Goal: Understand process/instructions: Learn how to perform a task or action

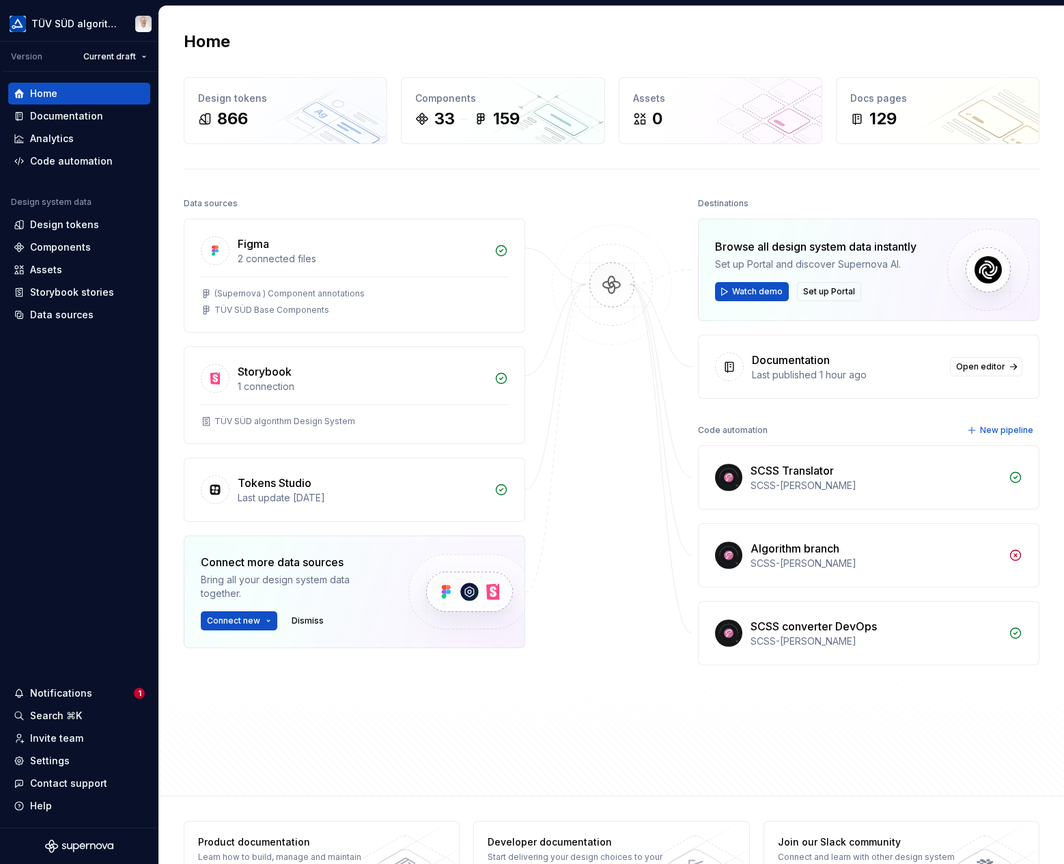
click at [70, 115] on div "Documentation" at bounding box center [66, 116] width 73 height 14
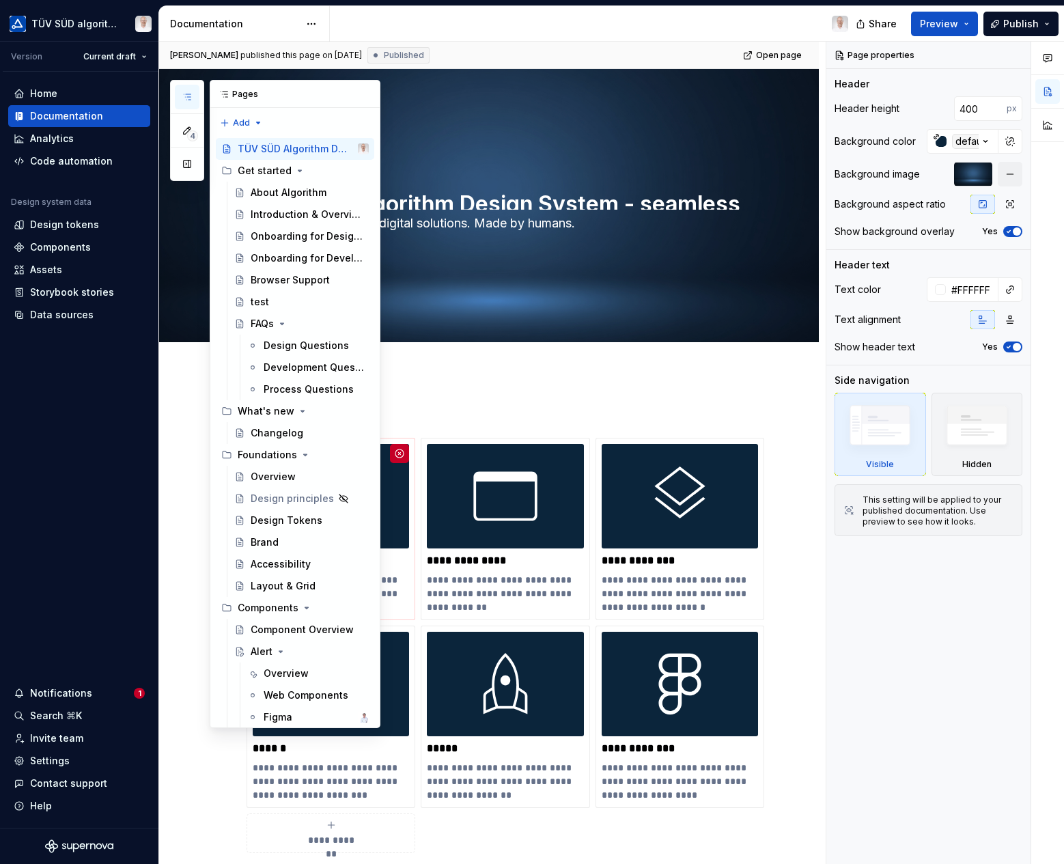
click at [194, 96] on button "button" at bounding box center [187, 97] width 25 height 25
click at [289, 717] on div "Figma" at bounding box center [278, 717] width 29 height 14
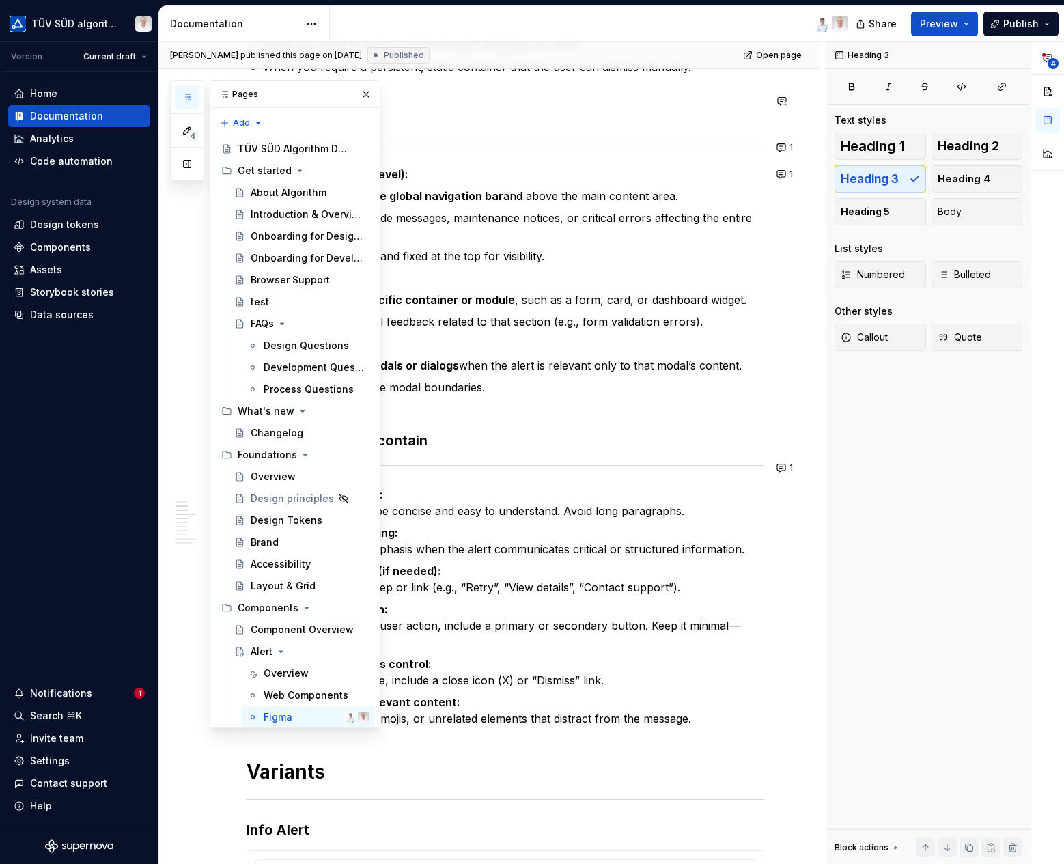
click at [359, 91] on button "button" at bounding box center [366, 94] width 19 height 19
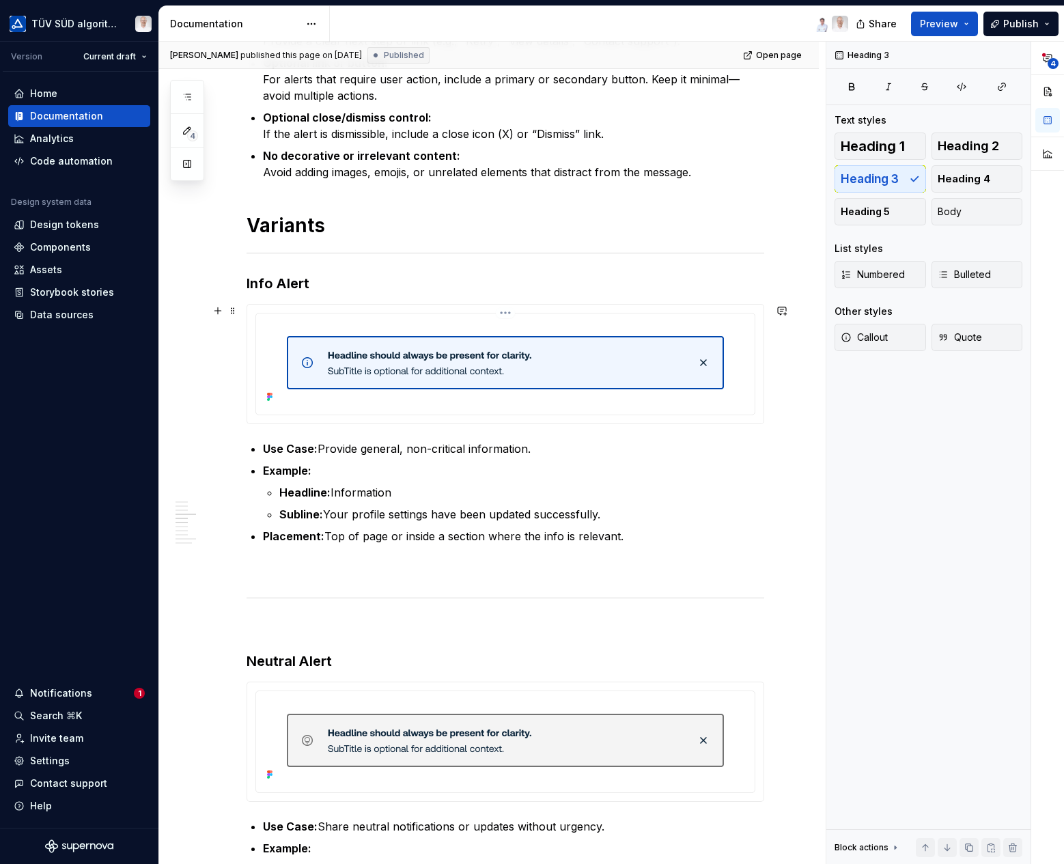
scroll to position [956, 0]
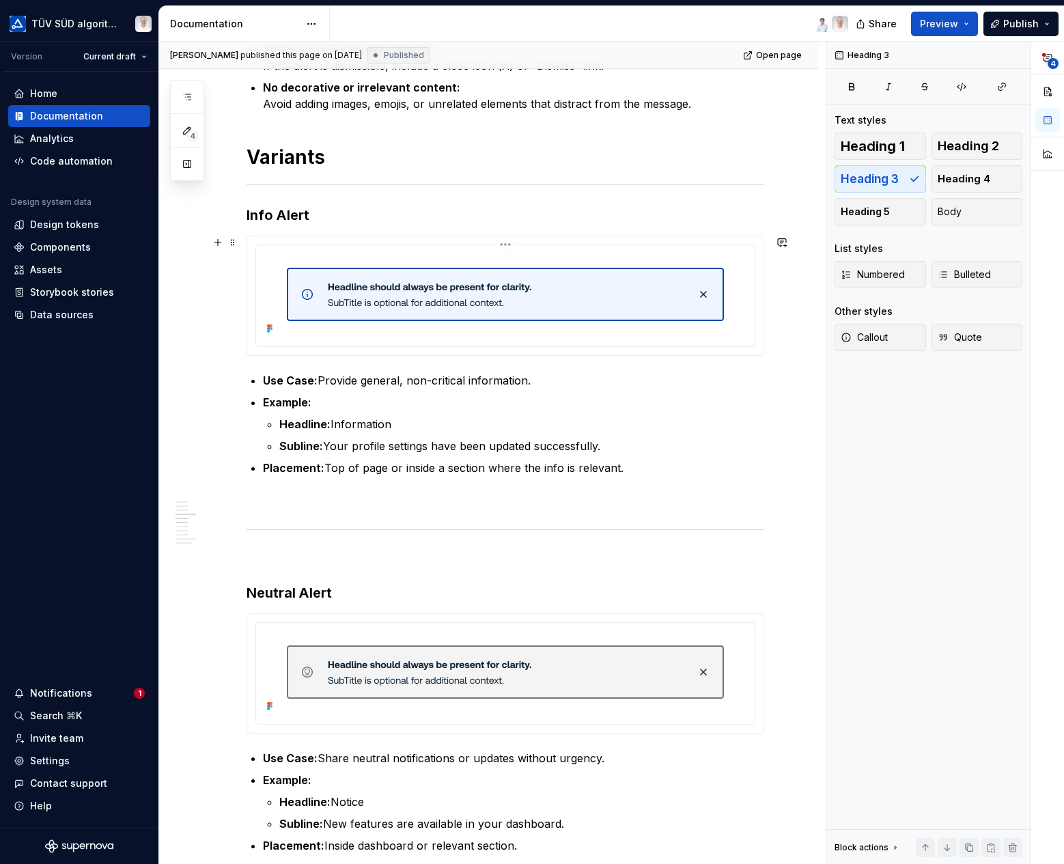
click at [365, 286] on img at bounding box center [505, 294] width 437 height 53
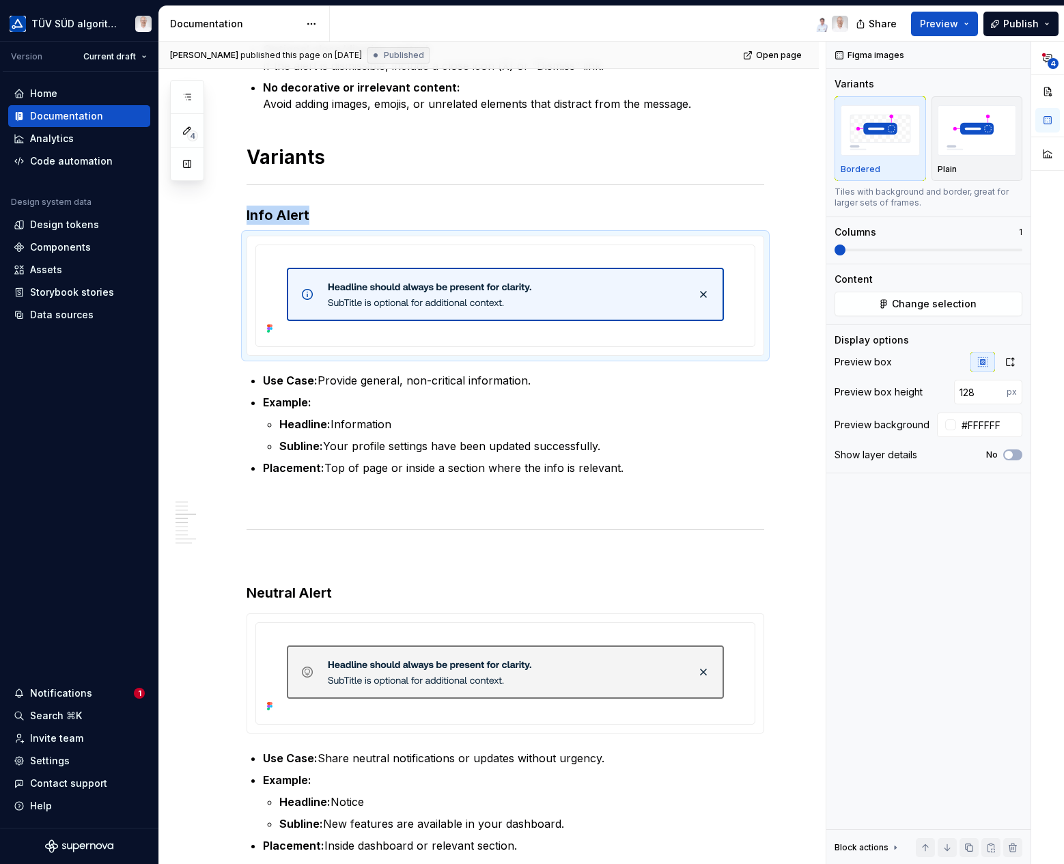
click at [979, 124] on img "button" at bounding box center [977, 130] width 79 height 50
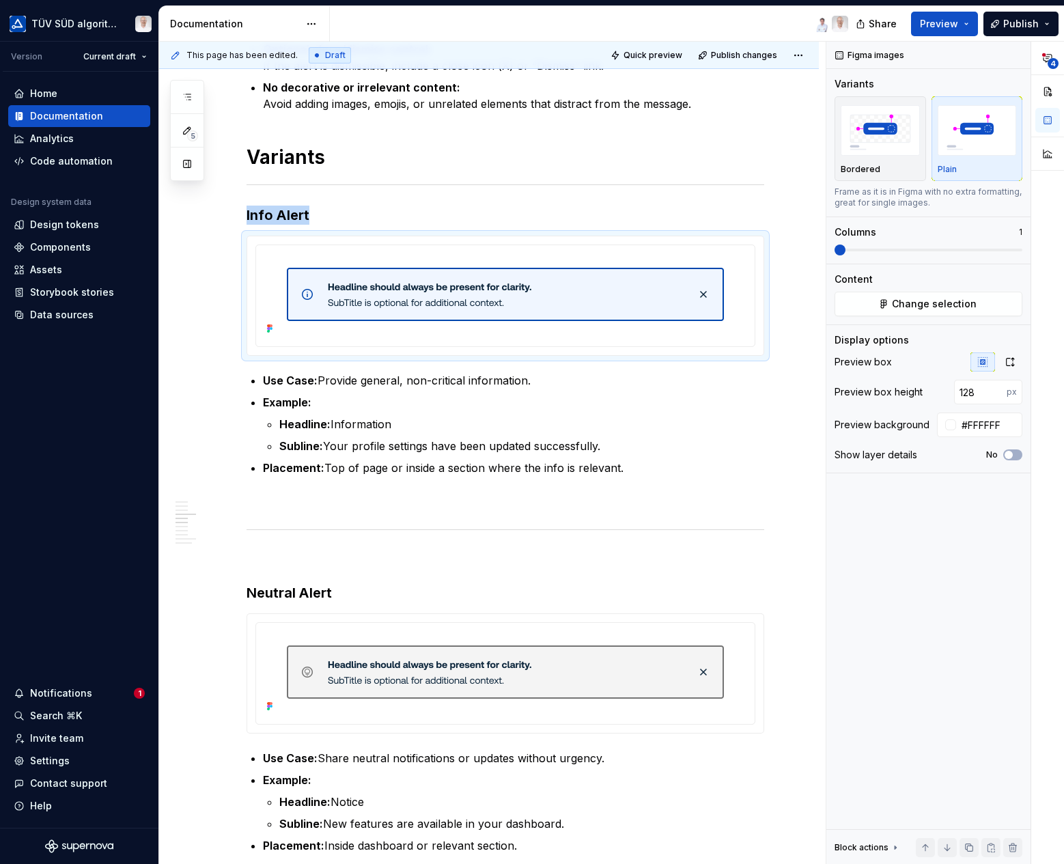
click at [891, 131] on img "button" at bounding box center [880, 130] width 79 height 50
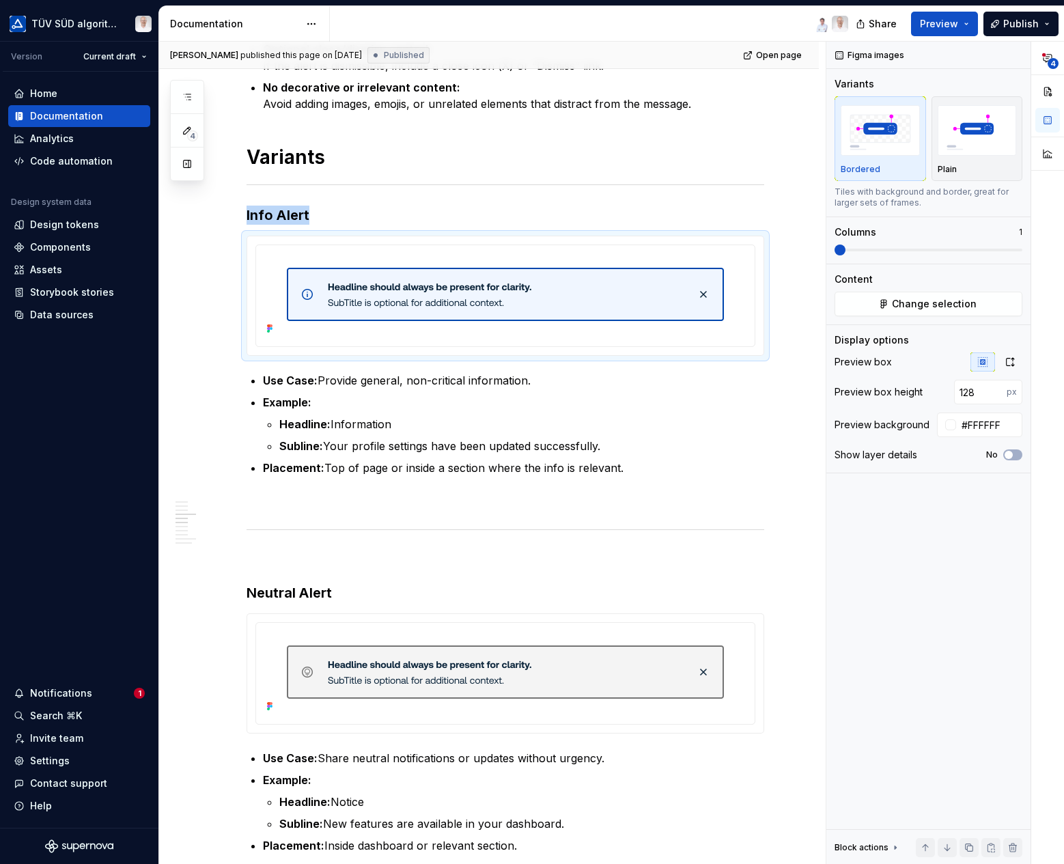
click at [966, 137] on img "button" at bounding box center [977, 130] width 79 height 50
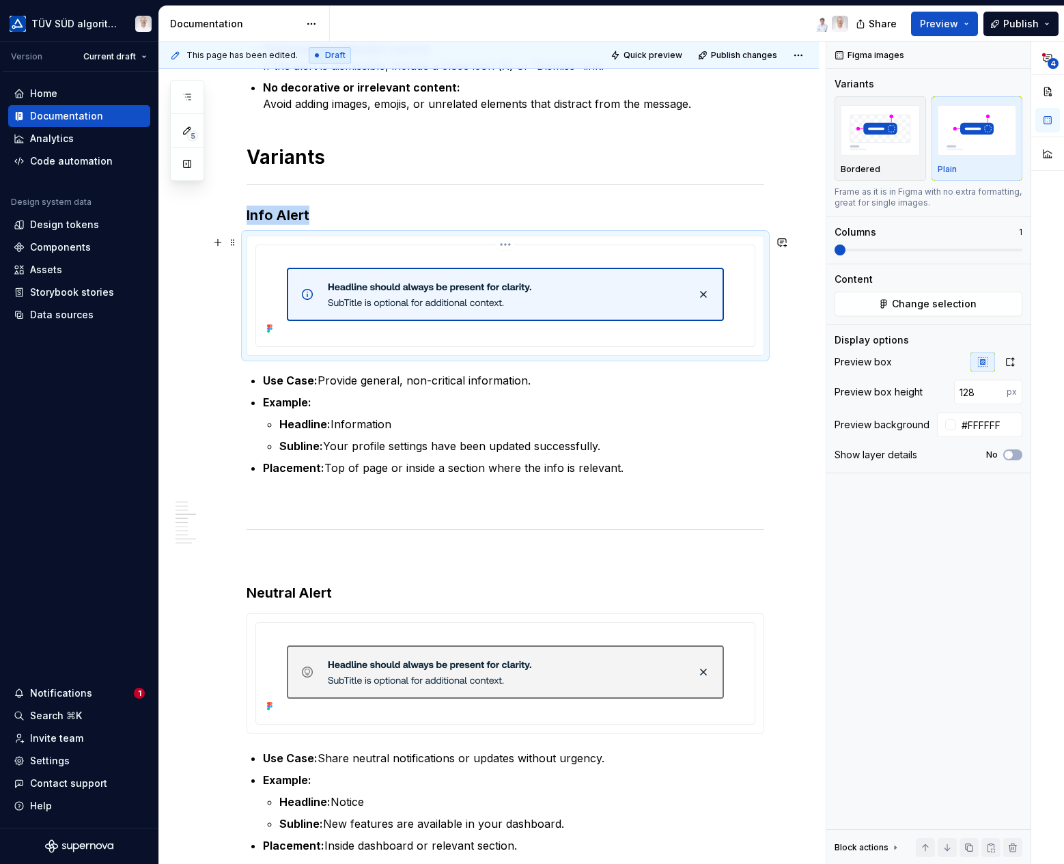
scroll to position [1025, 0]
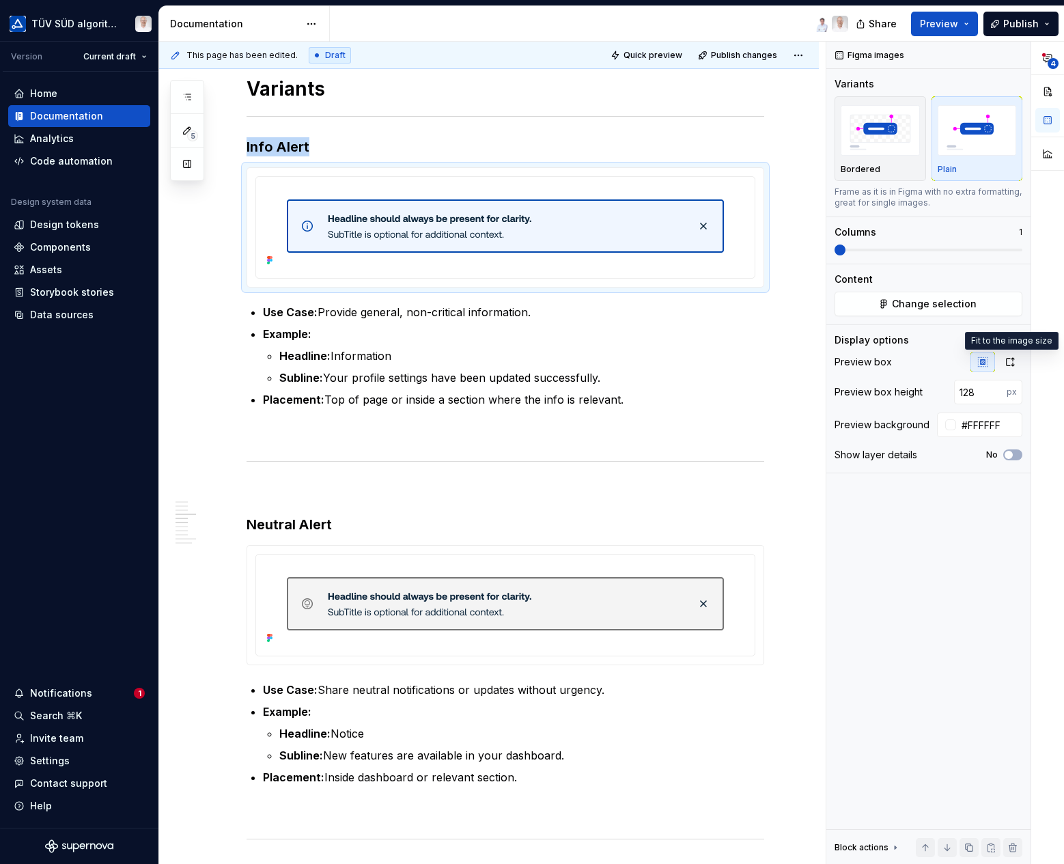
click at [1014, 360] on icon "button" at bounding box center [1010, 362] width 11 height 11
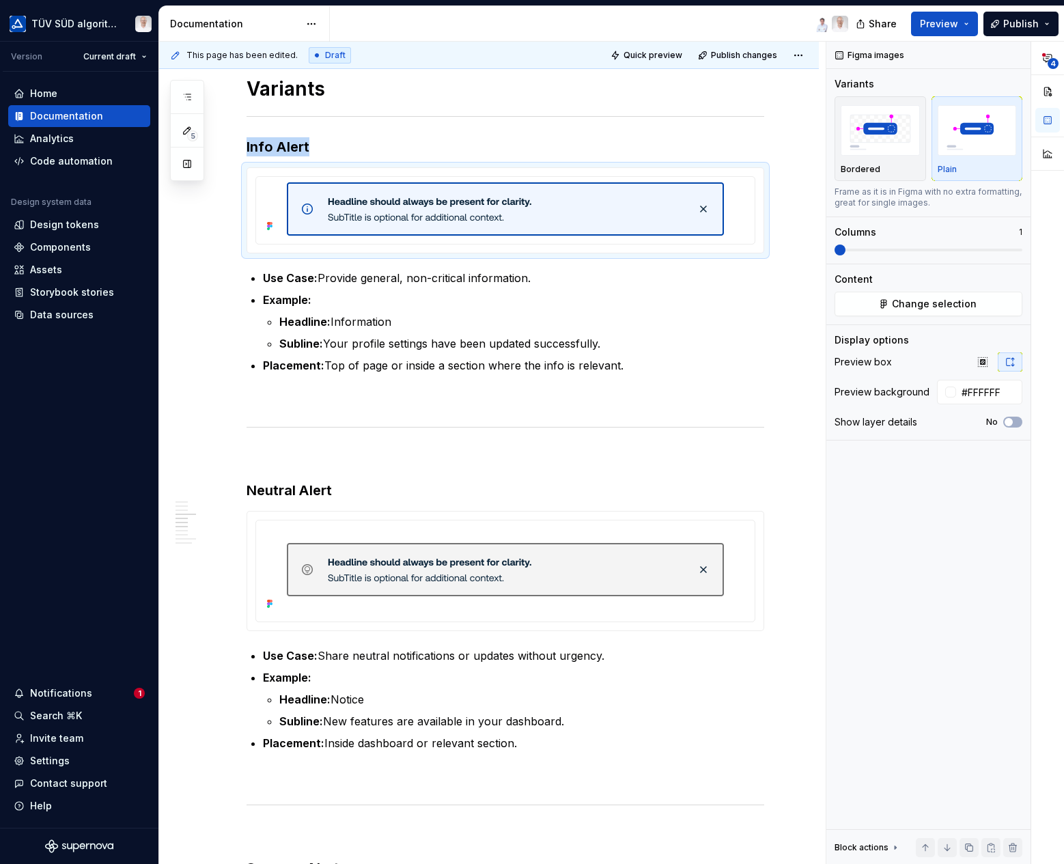
click at [984, 355] on button "button" at bounding box center [983, 361] width 25 height 19
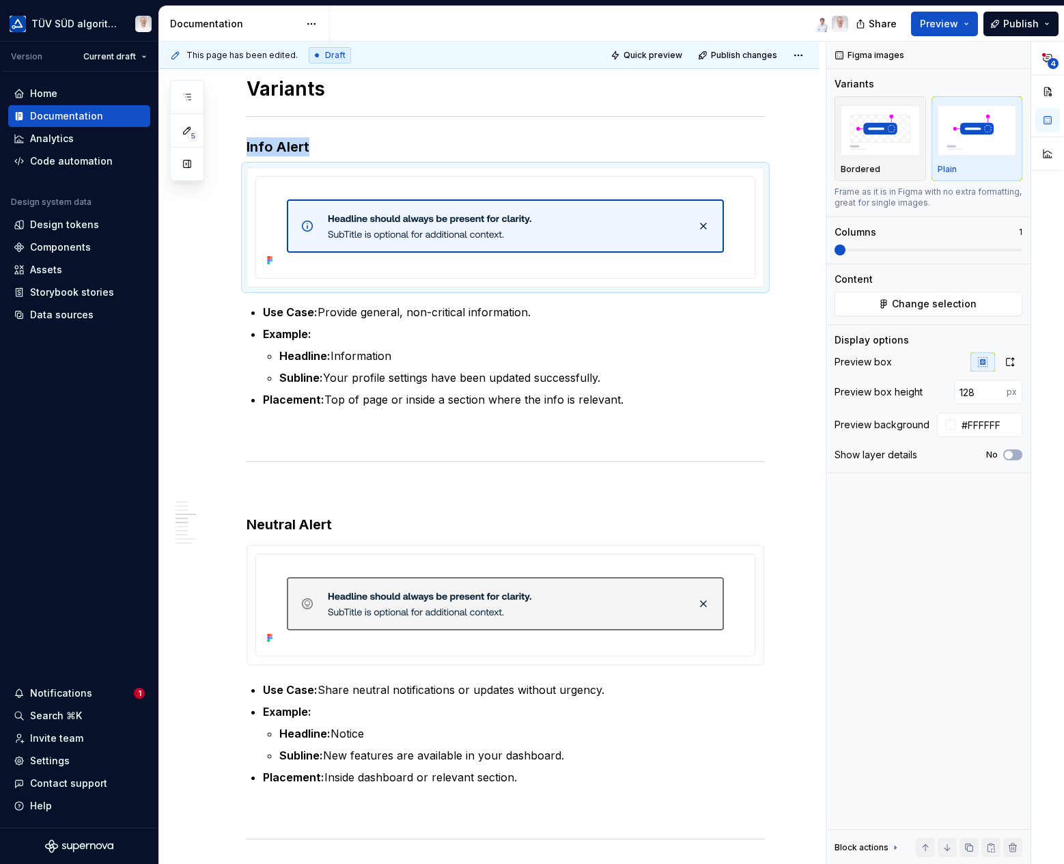
click at [1016, 363] on button "button" at bounding box center [1010, 361] width 25 height 19
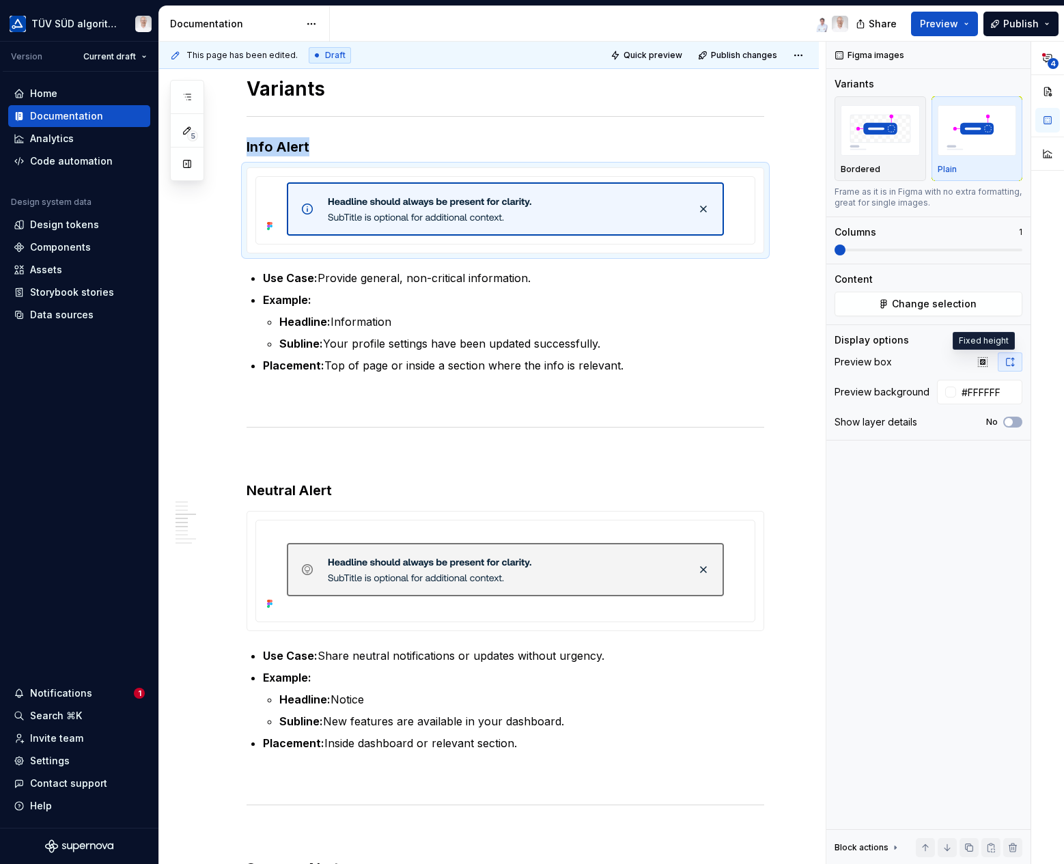
click at [982, 359] on icon "button" at bounding box center [983, 362] width 11 height 11
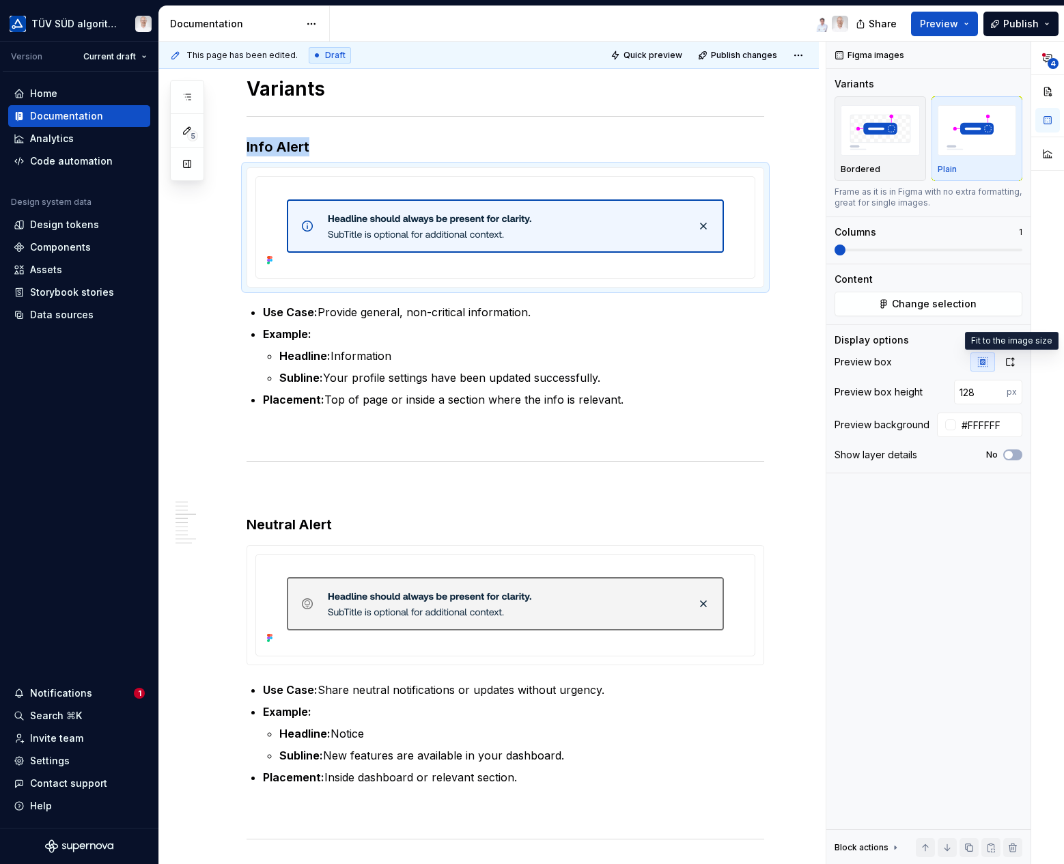
click at [1008, 363] on icon "button" at bounding box center [1010, 362] width 11 height 11
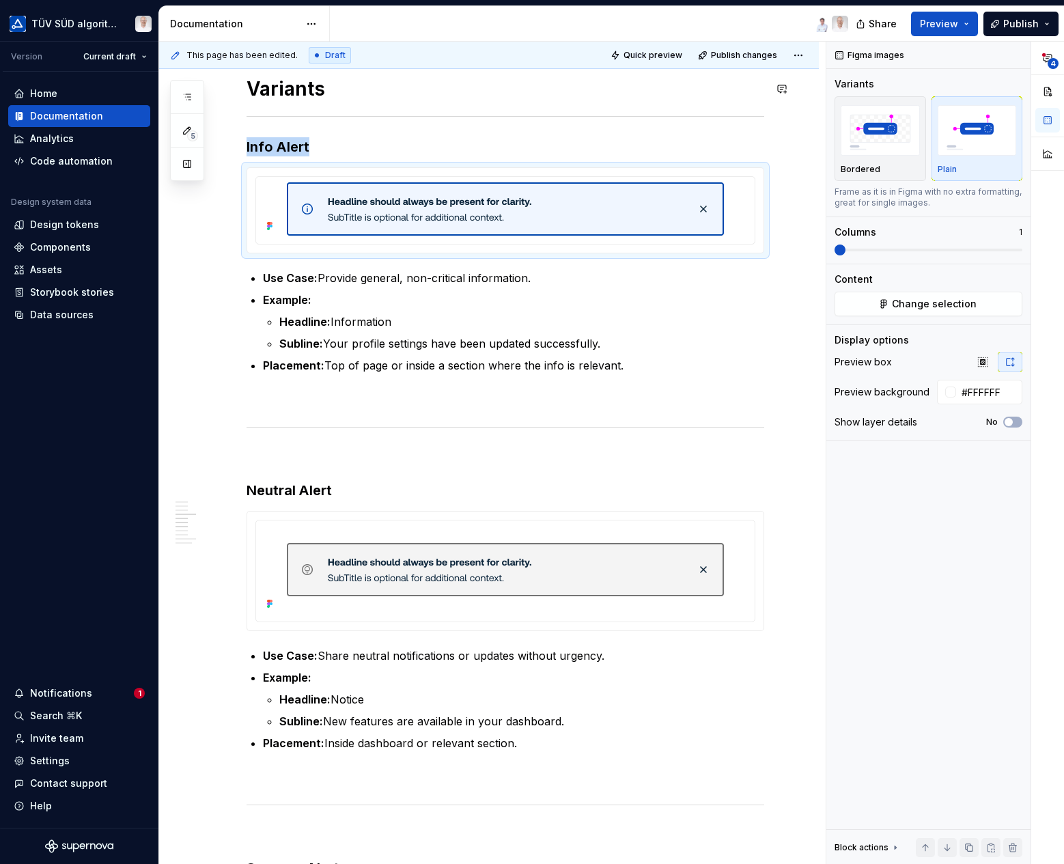
click at [636, 53] on span "Quick preview" at bounding box center [653, 55] width 59 height 11
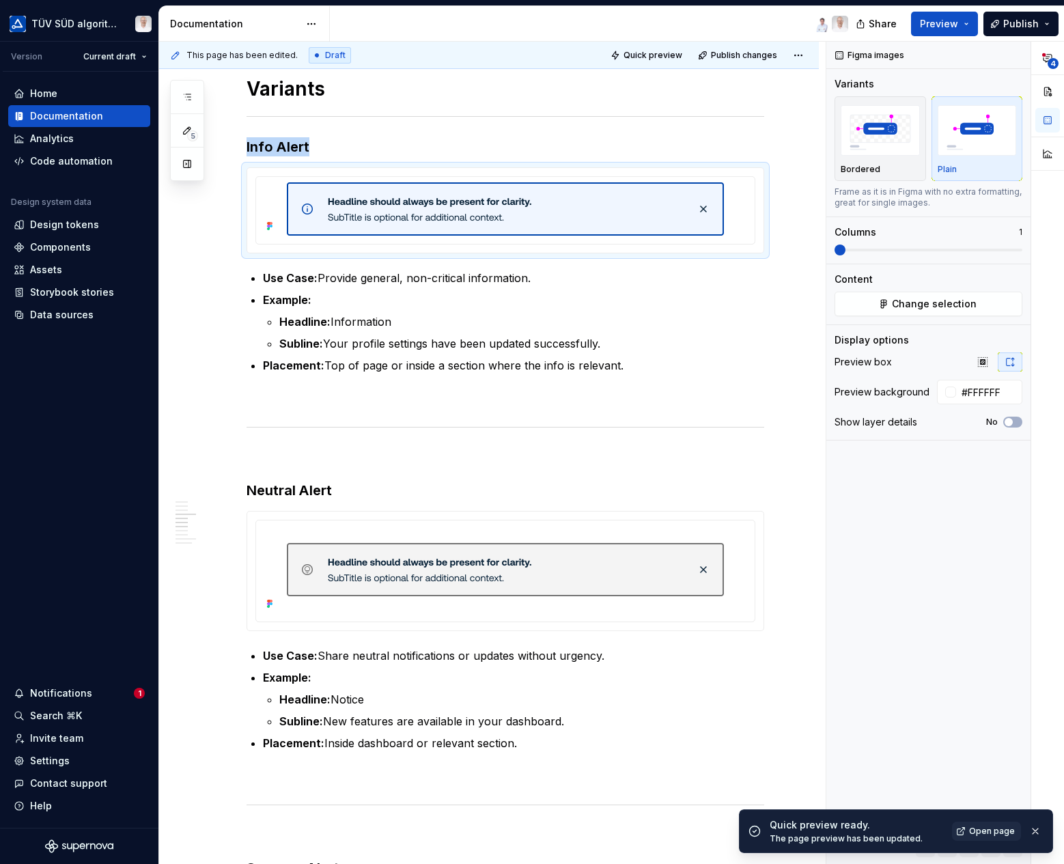
click at [999, 826] on span "Open page" at bounding box center [992, 831] width 46 height 11
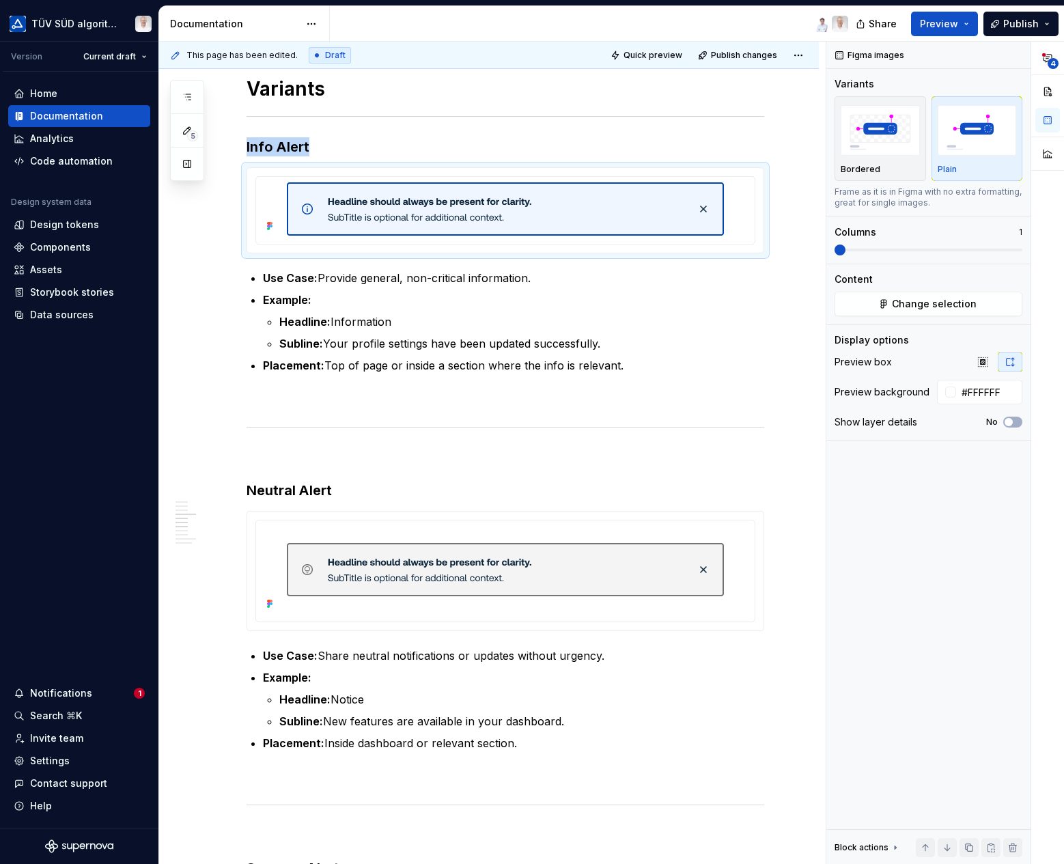
click at [999, 16] on button "Publish" at bounding box center [1021, 24] width 75 height 25
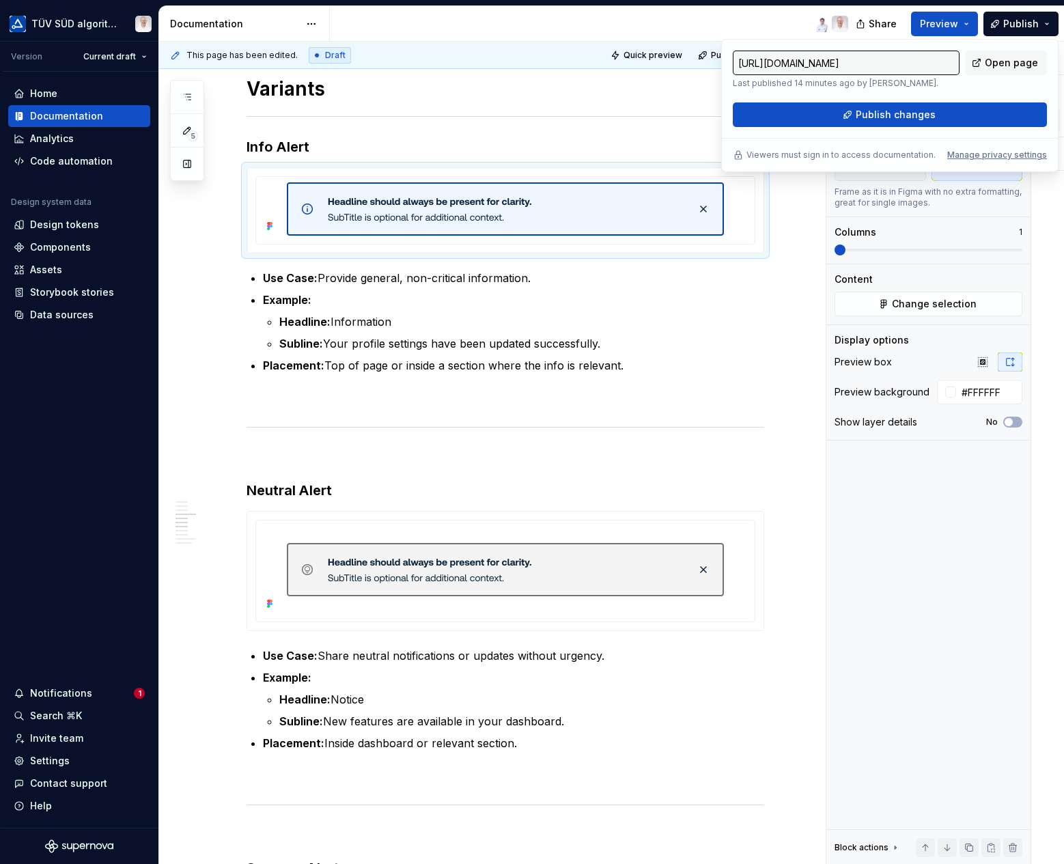
drag, startPoint x: 999, startPoint y: 16, endPoint x: 892, endPoint y: 113, distance: 145.1
click at [892, 113] on span "Publish changes" at bounding box center [896, 115] width 80 height 14
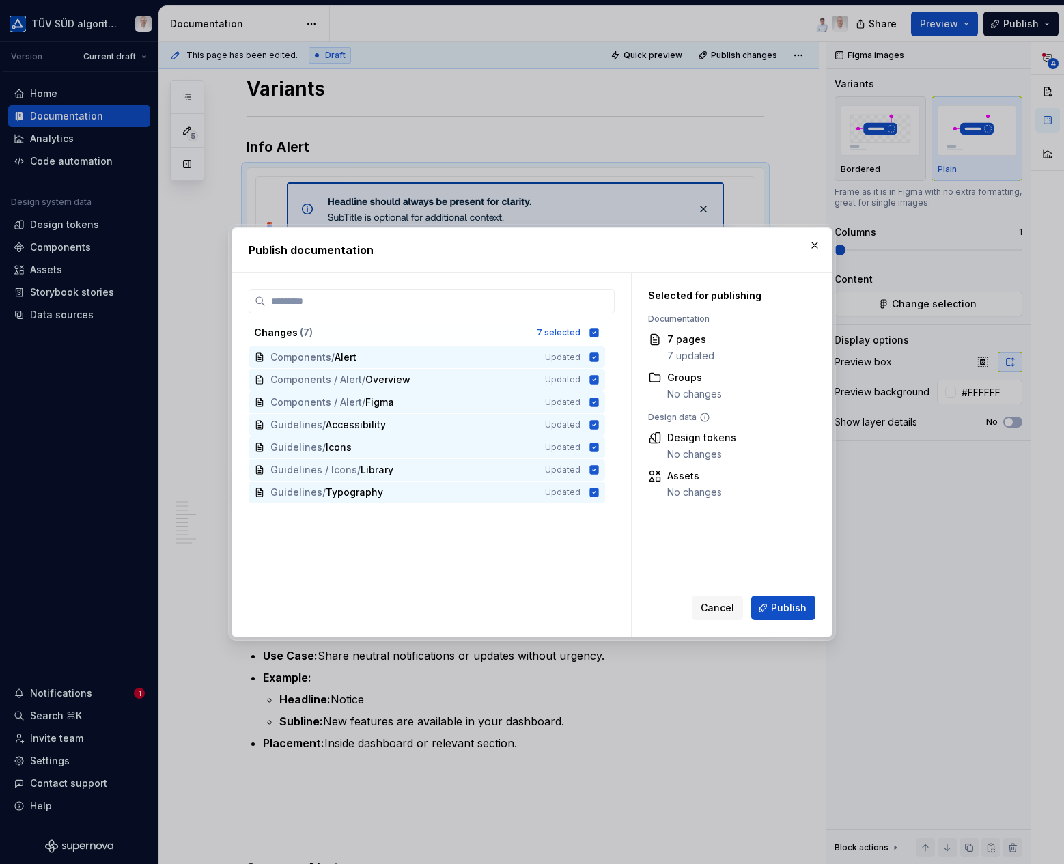
click at [790, 611] on span "Publish" at bounding box center [789, 608] width 36 height 14
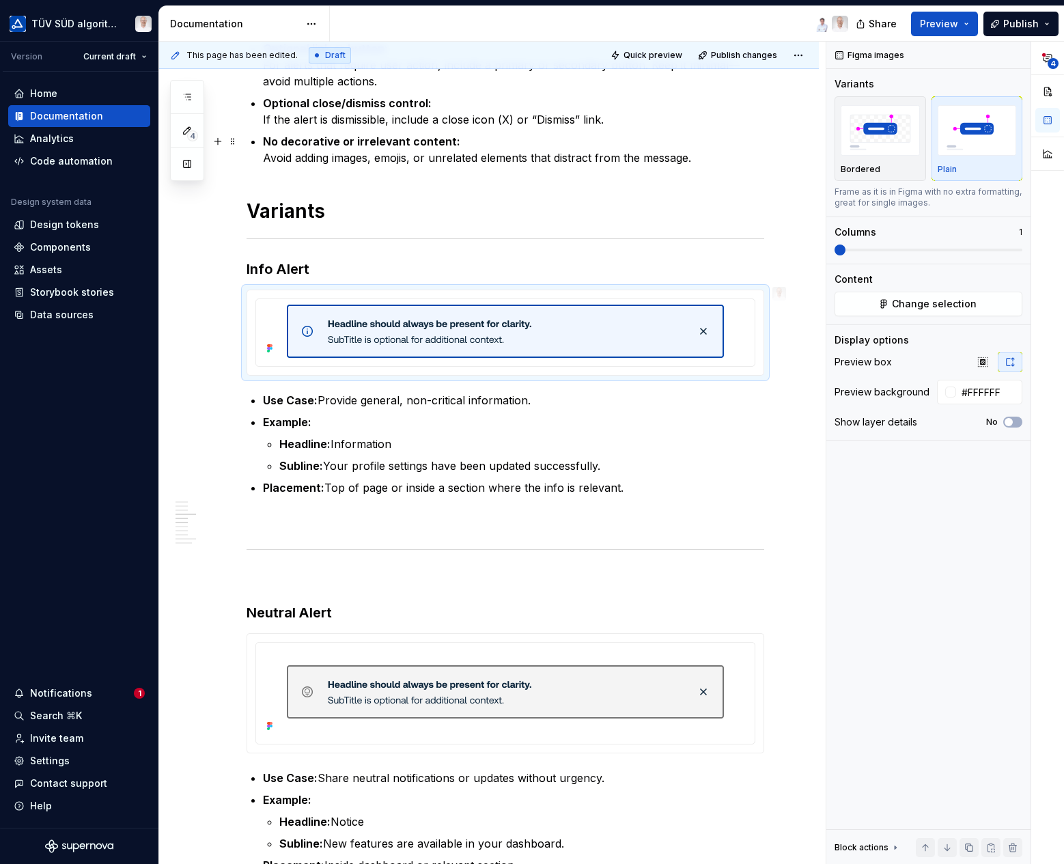
scroll to position [493, 0]
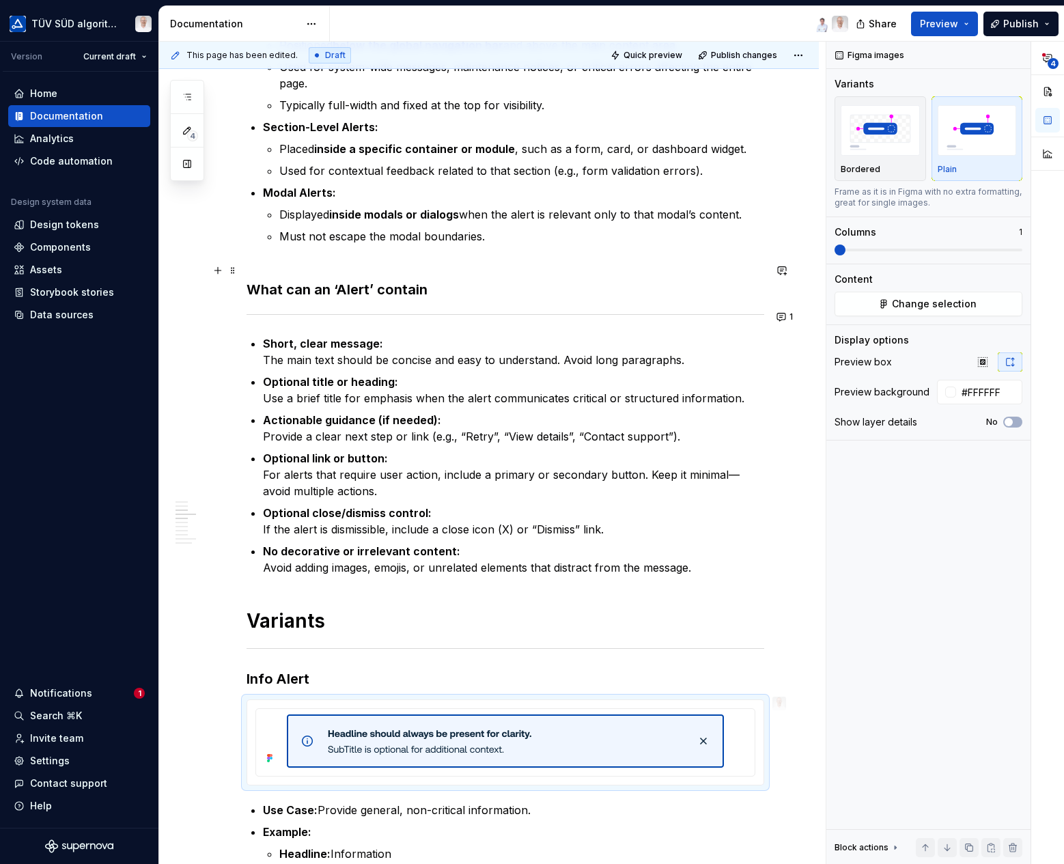
click at [626, 286] on h3 "What can an ‘Alert’ contain" at bounding box center [506, 280] width 518 height 38
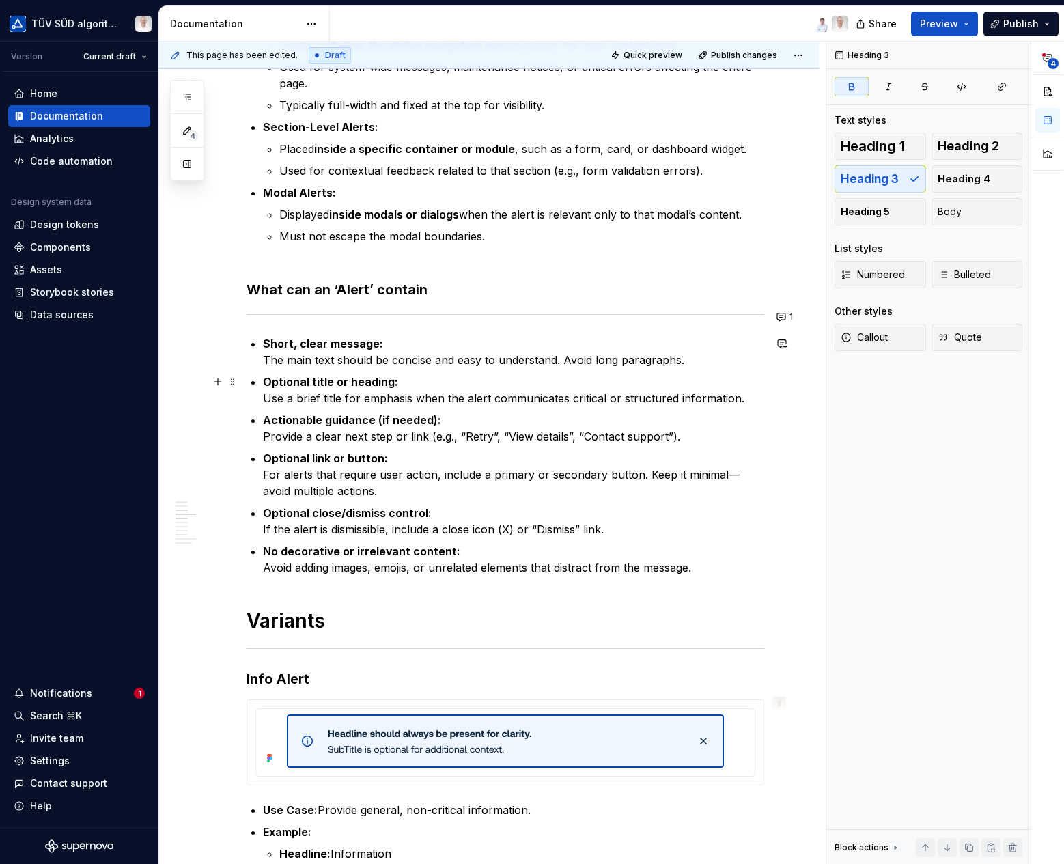
click at [665, 404] on p "Optional title or heading: Use a brief title for emphasis when the alert commun…" at bounding box center [513, 390] width 501 height 33
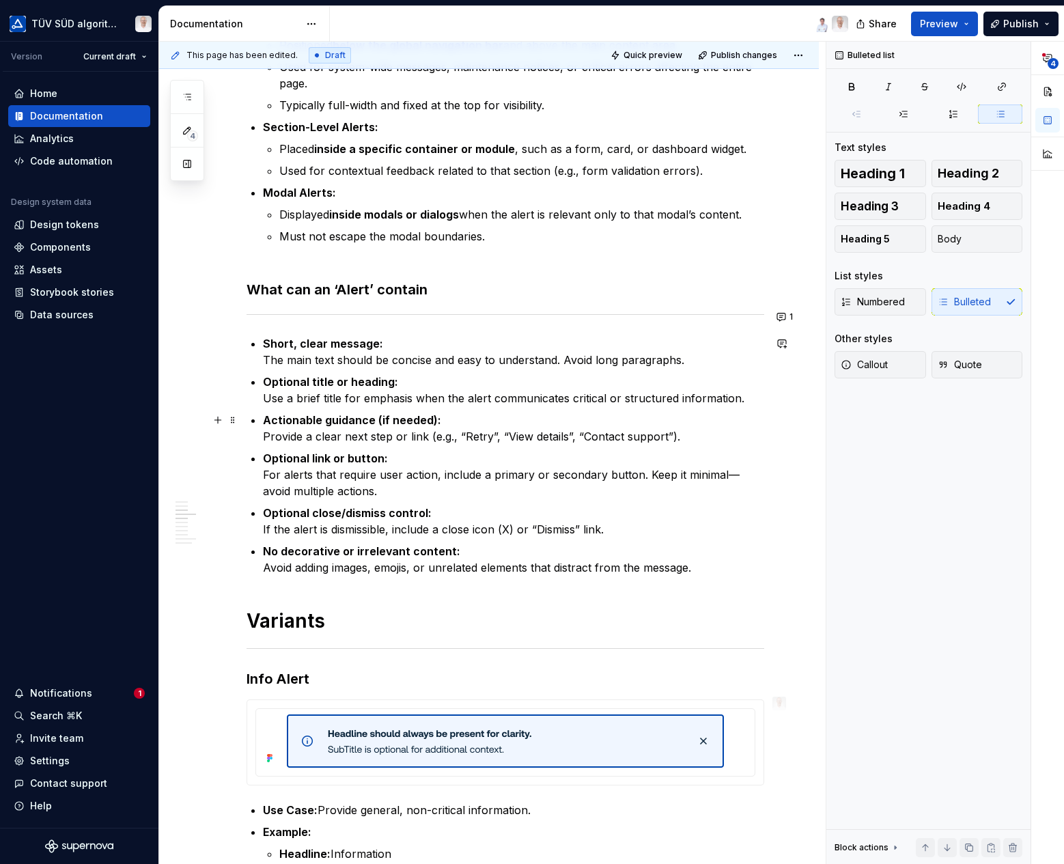
click at [534, 436] on p "Actionable guidance (if needed): Provide a clear next step or link (e.g., “Retr…" at bounding box center [513, 428] width 501 height 33
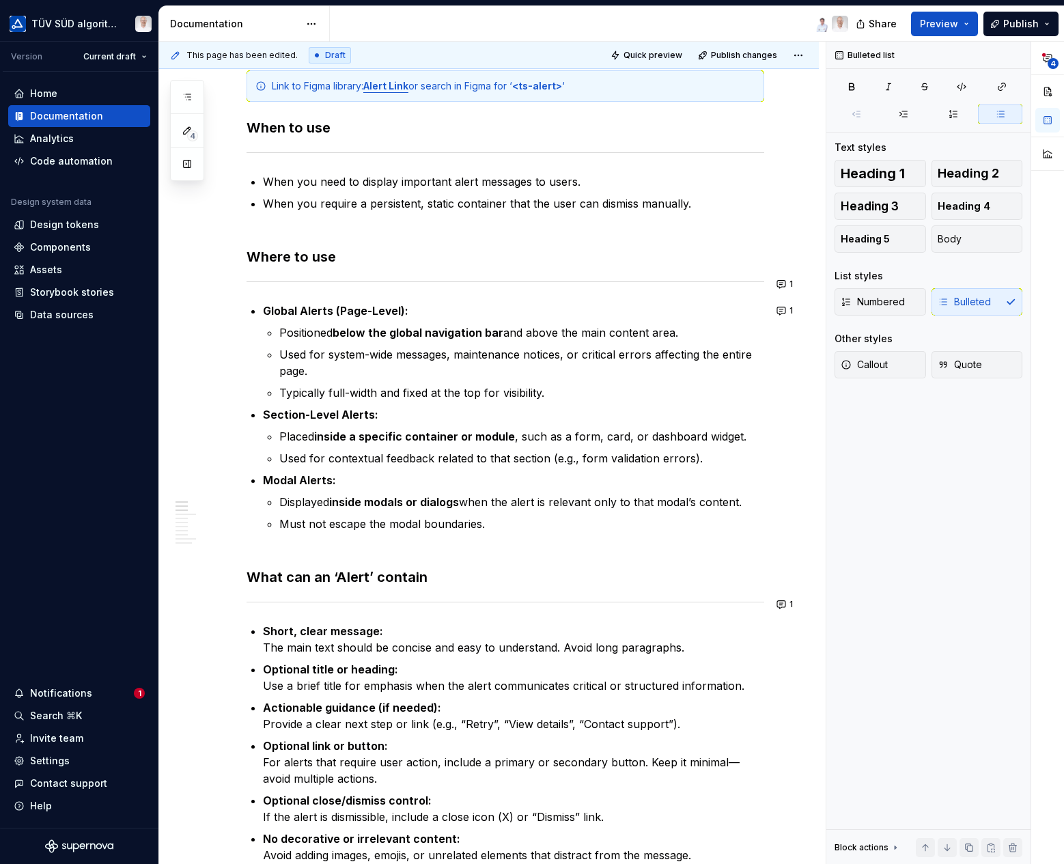
scroll to position [0, 0]
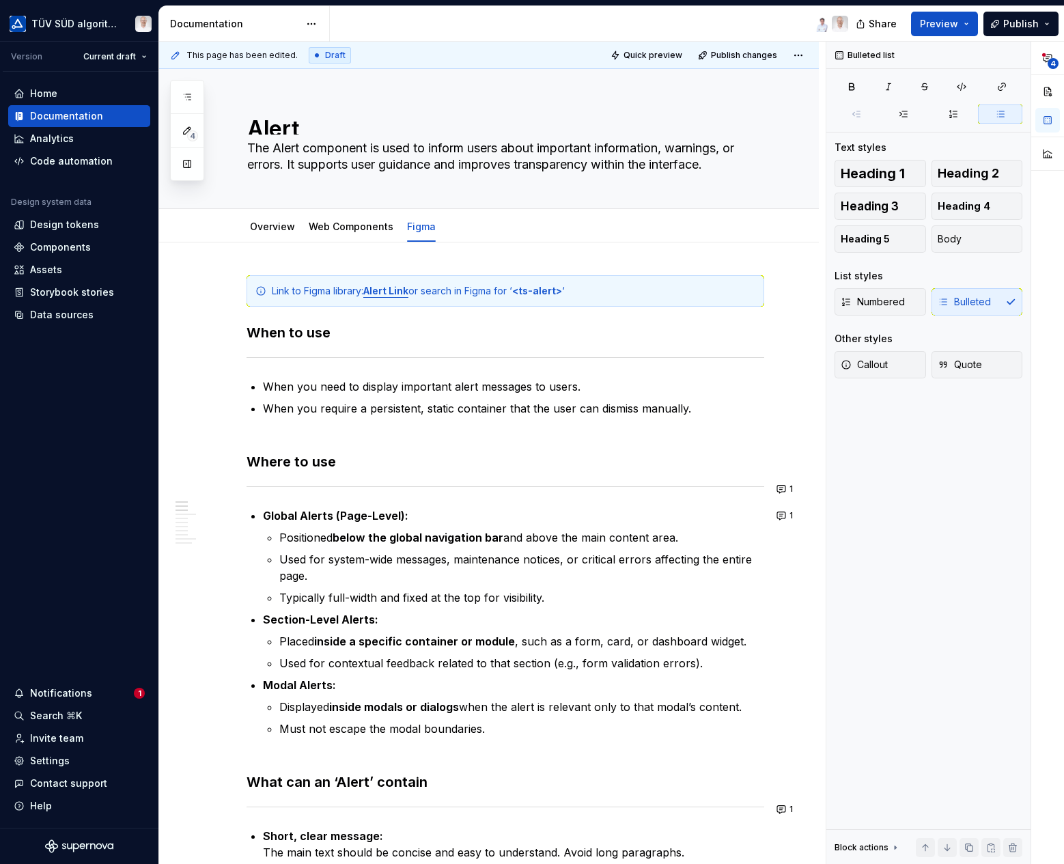
click at [70, 697] on div "Notifications" at bounding box center [61, 694] width 62 height 14
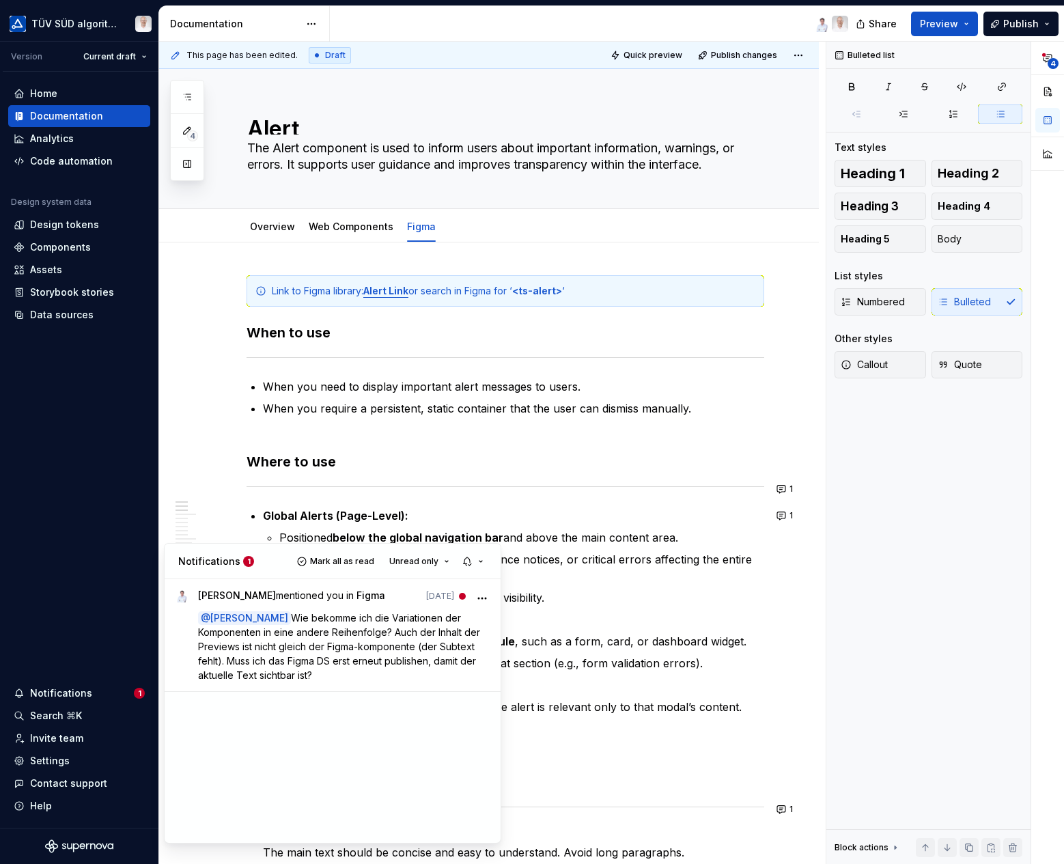
click at [921, 583] on div "**********" at bounding box center [946, 453] width 238 height 823
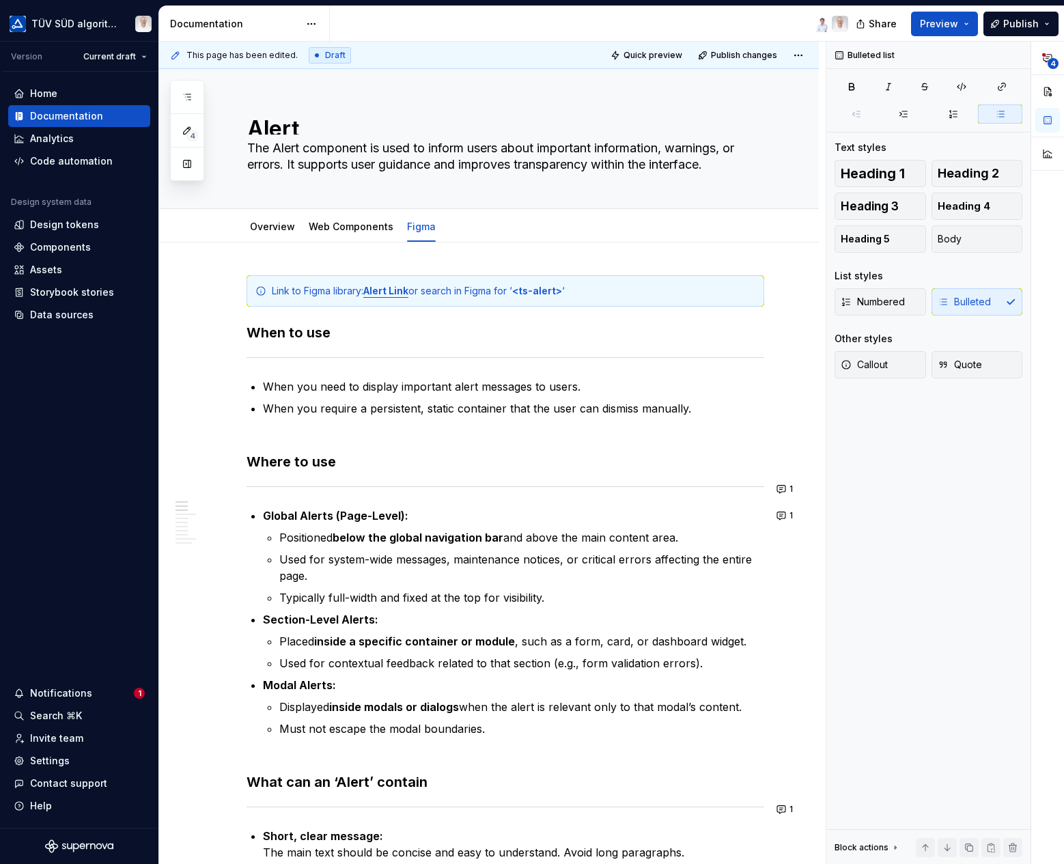
click at [72, 695] on div "Notifications" at bounding box center [61, 694] width 62 height 14
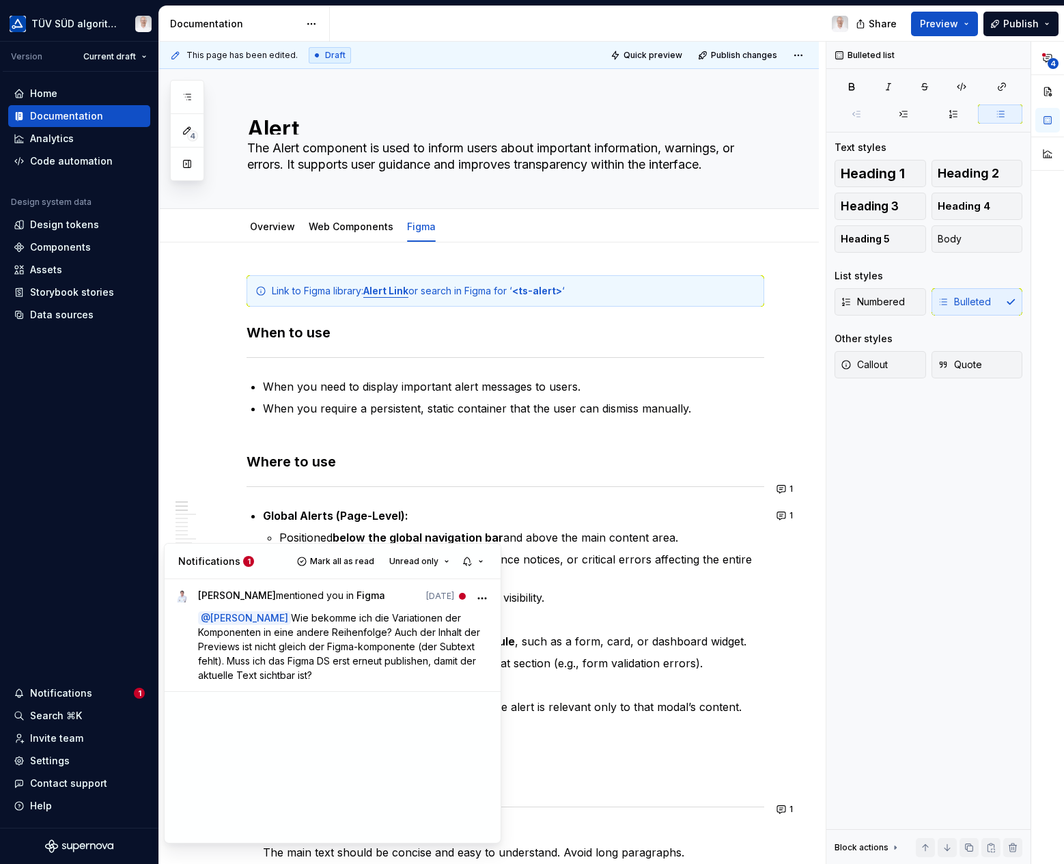
type textarea "*"
